Goal: Information Seeking & Learning: Check status

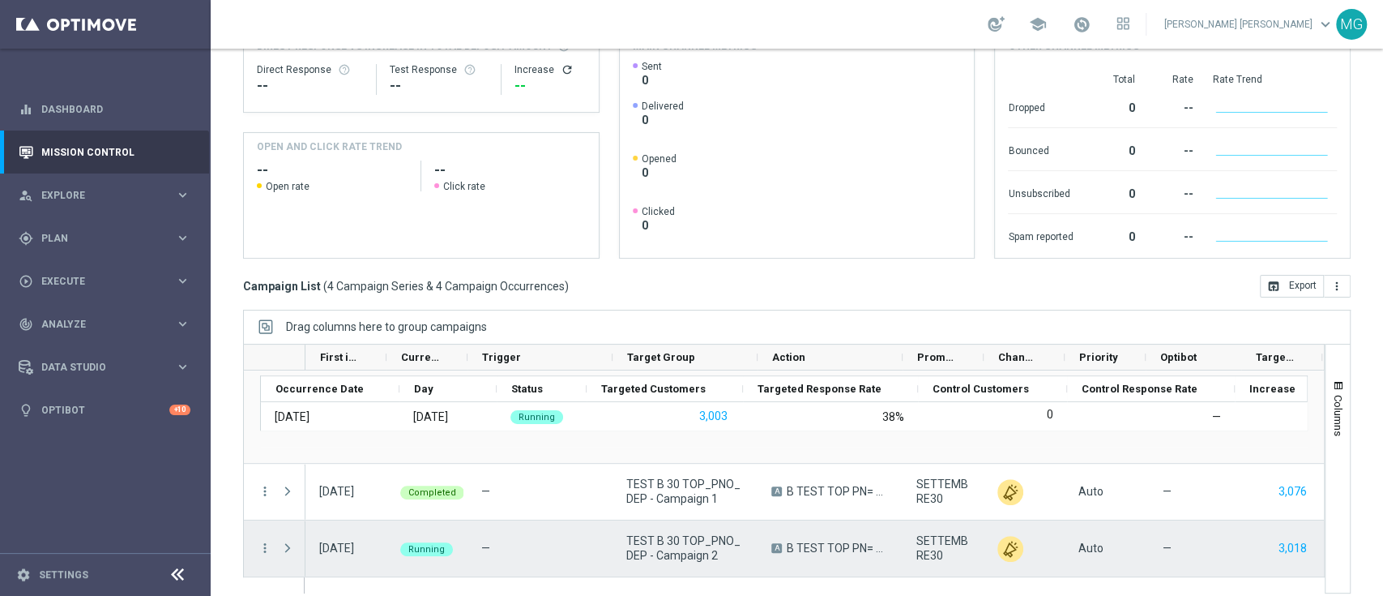
scroll to position [214, 0]
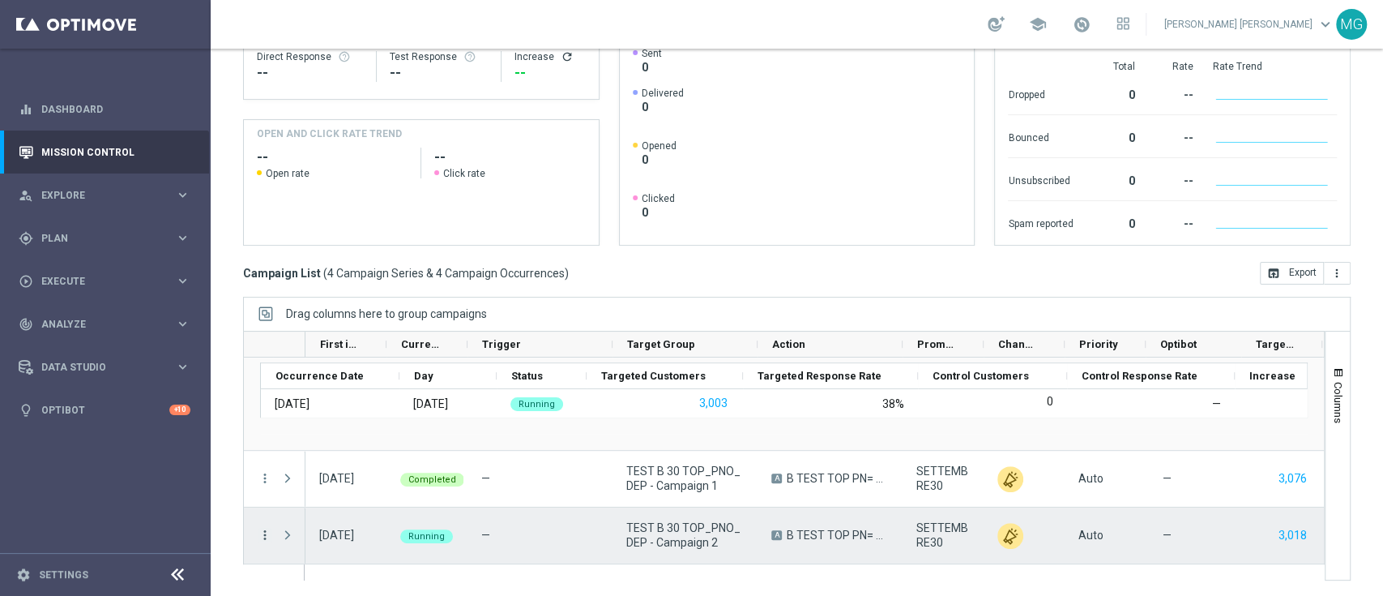
click at [265, 538] on icon "more_vert" at bounding box center [265, 535] width 15 height 15
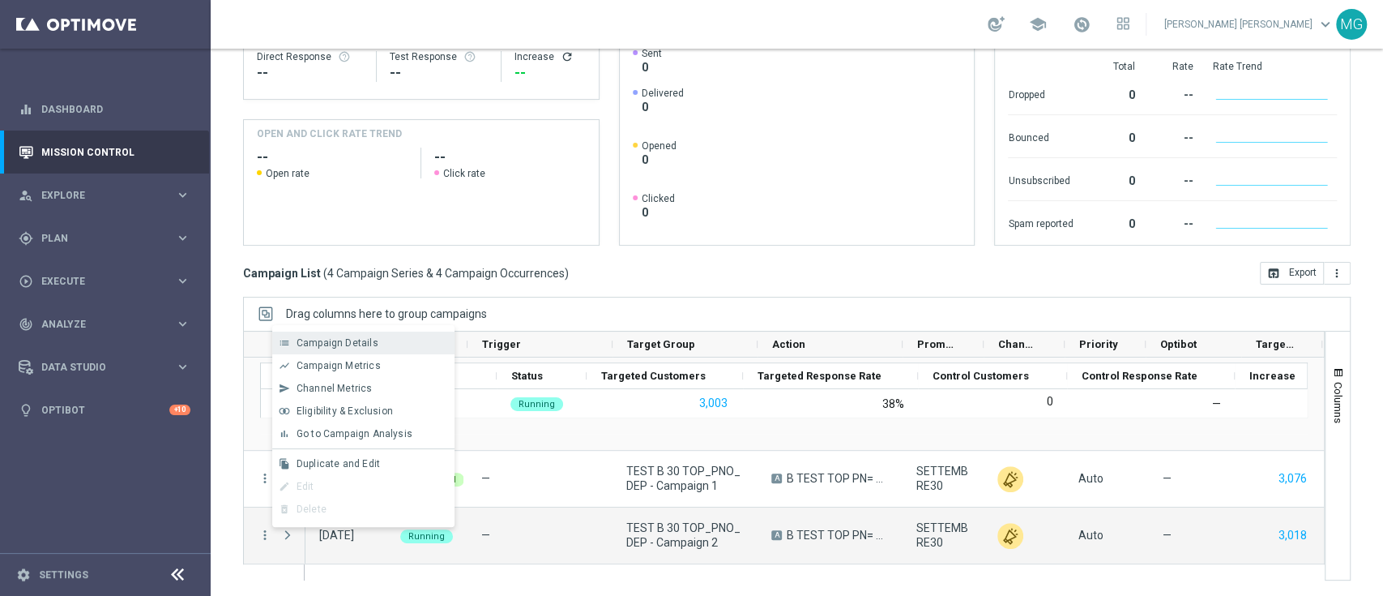
click at [351, 350] on div "list Campaign Details" at bounding box center [363, 342] width 182 height 23
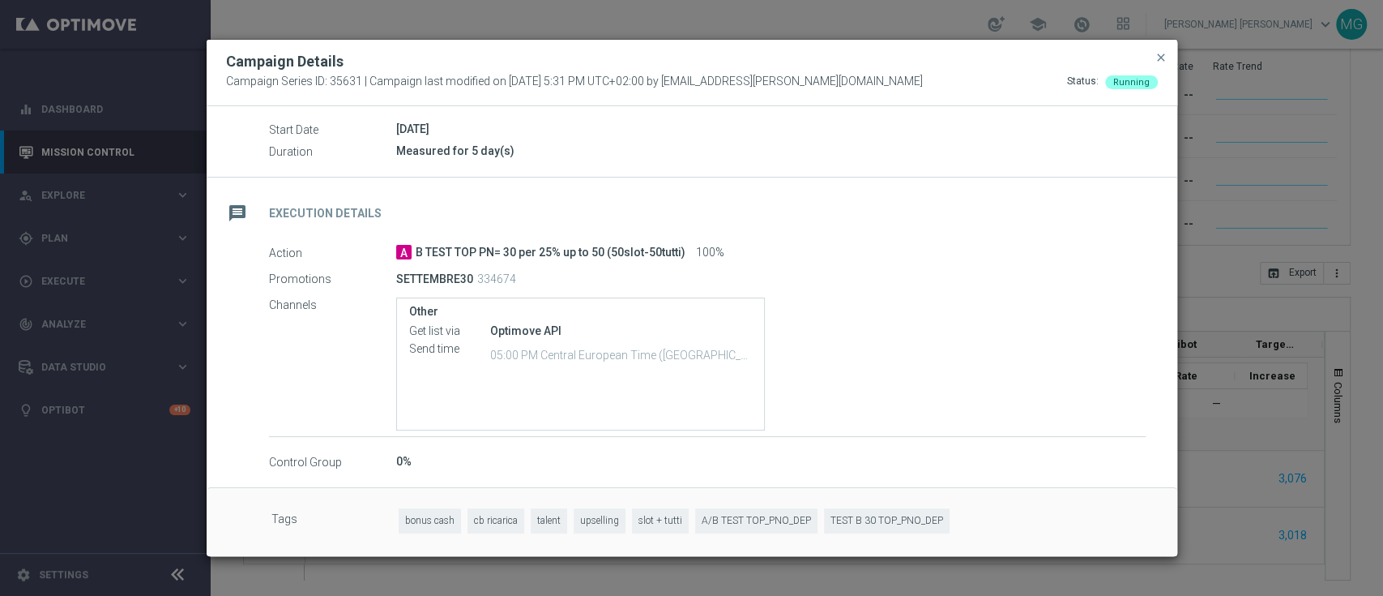
scroll to position [175, 0]
click at [1157, 53] on span "close" at bounding box center [1161, 57] width 13 height 13
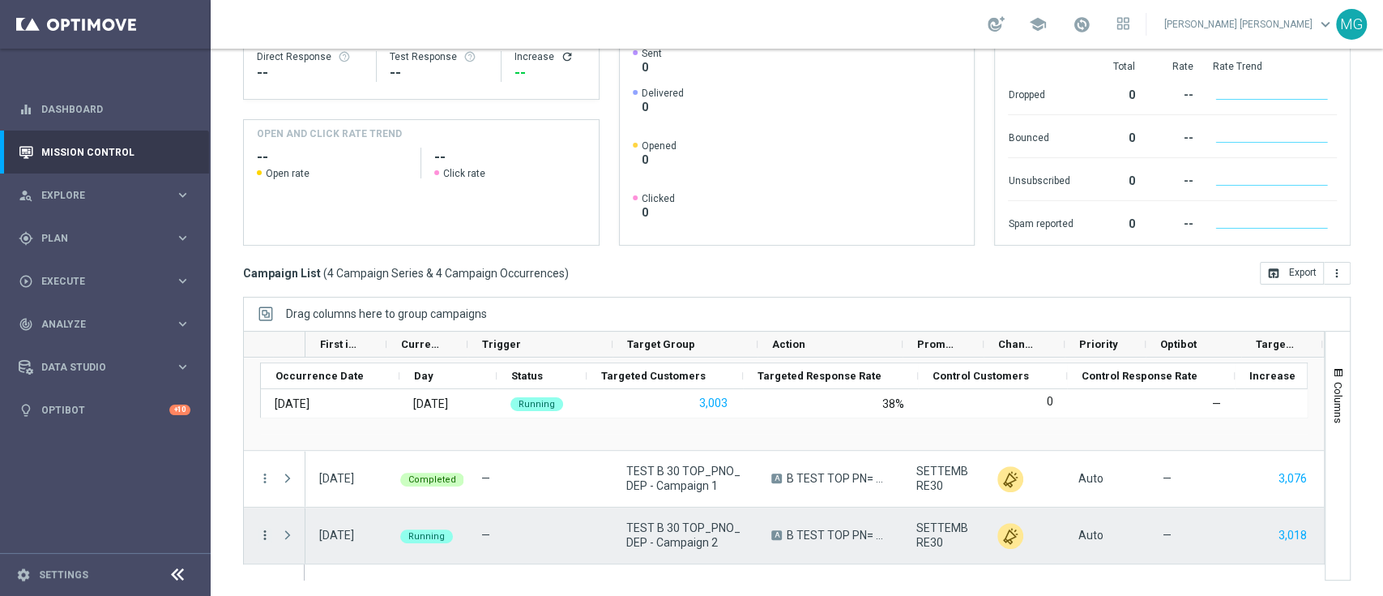
click at [268, 532] on icon "more_vert" at bounding box center [265, 535] width 15 height 15
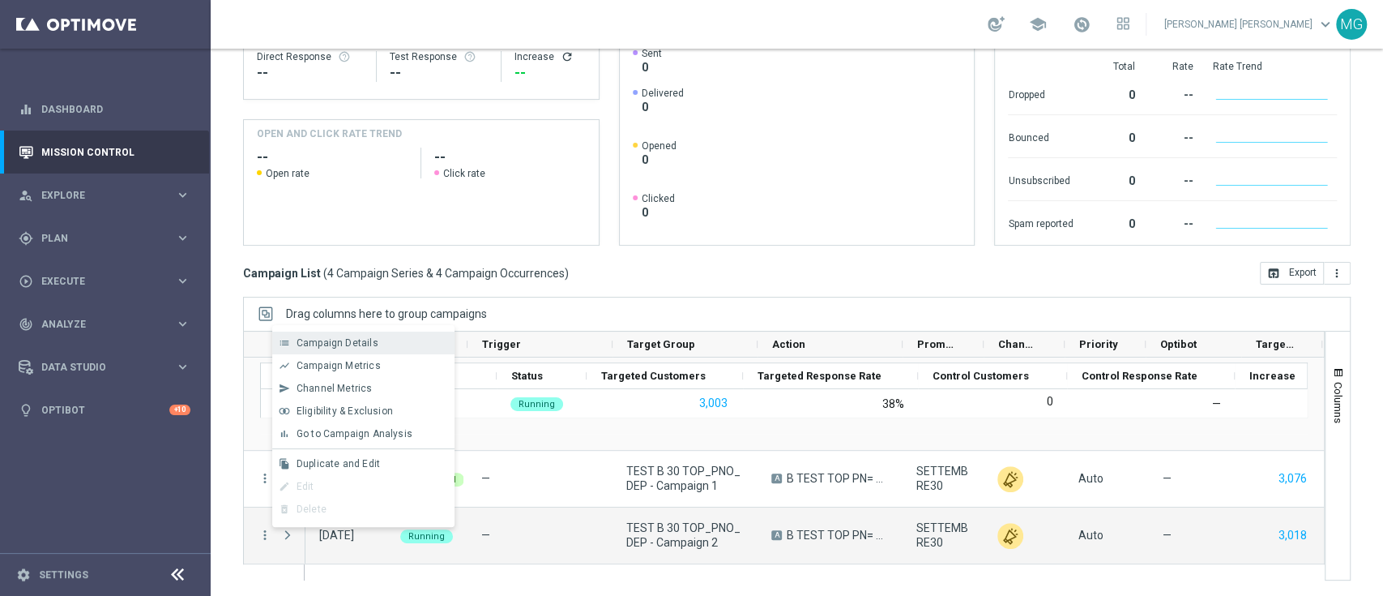
click at [367, 349] on div "list Campaign Details" at bounding box center [363, 342] width 182 height 23
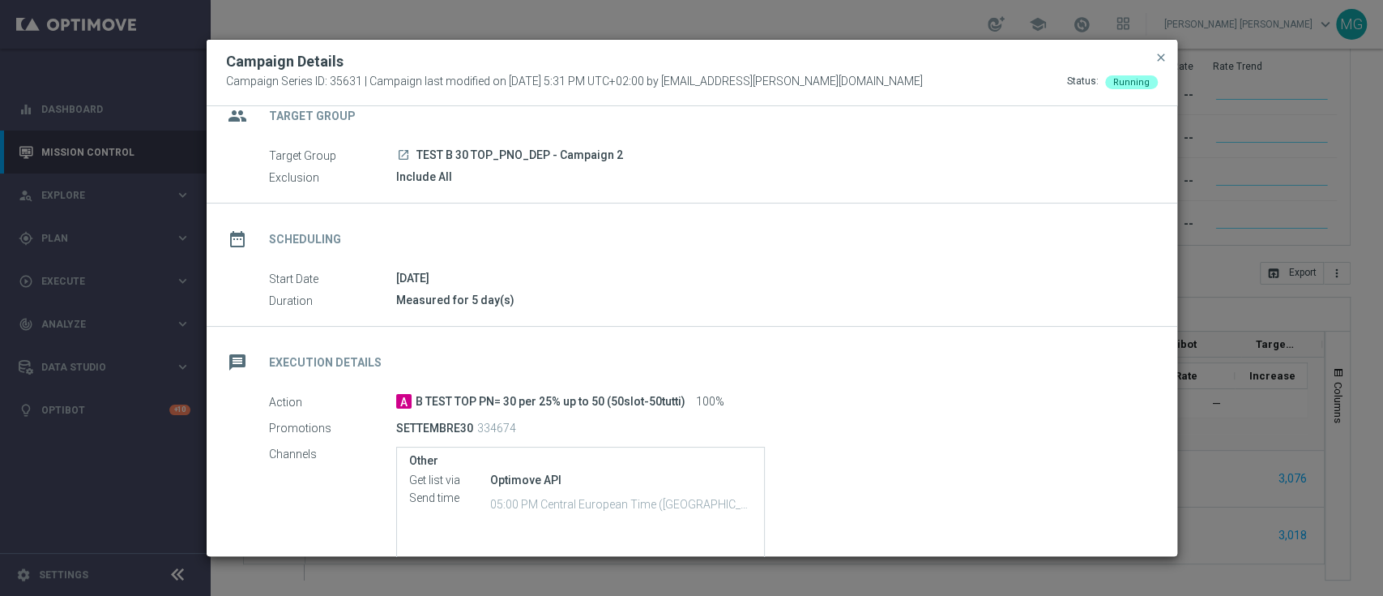
scroll to position [28, 0]
click at [1158, 59] on span "close" at bounding box center [1161, 57] width 13 height 13
